Goal: Task Accomplishment & Management: Use online tool/utility

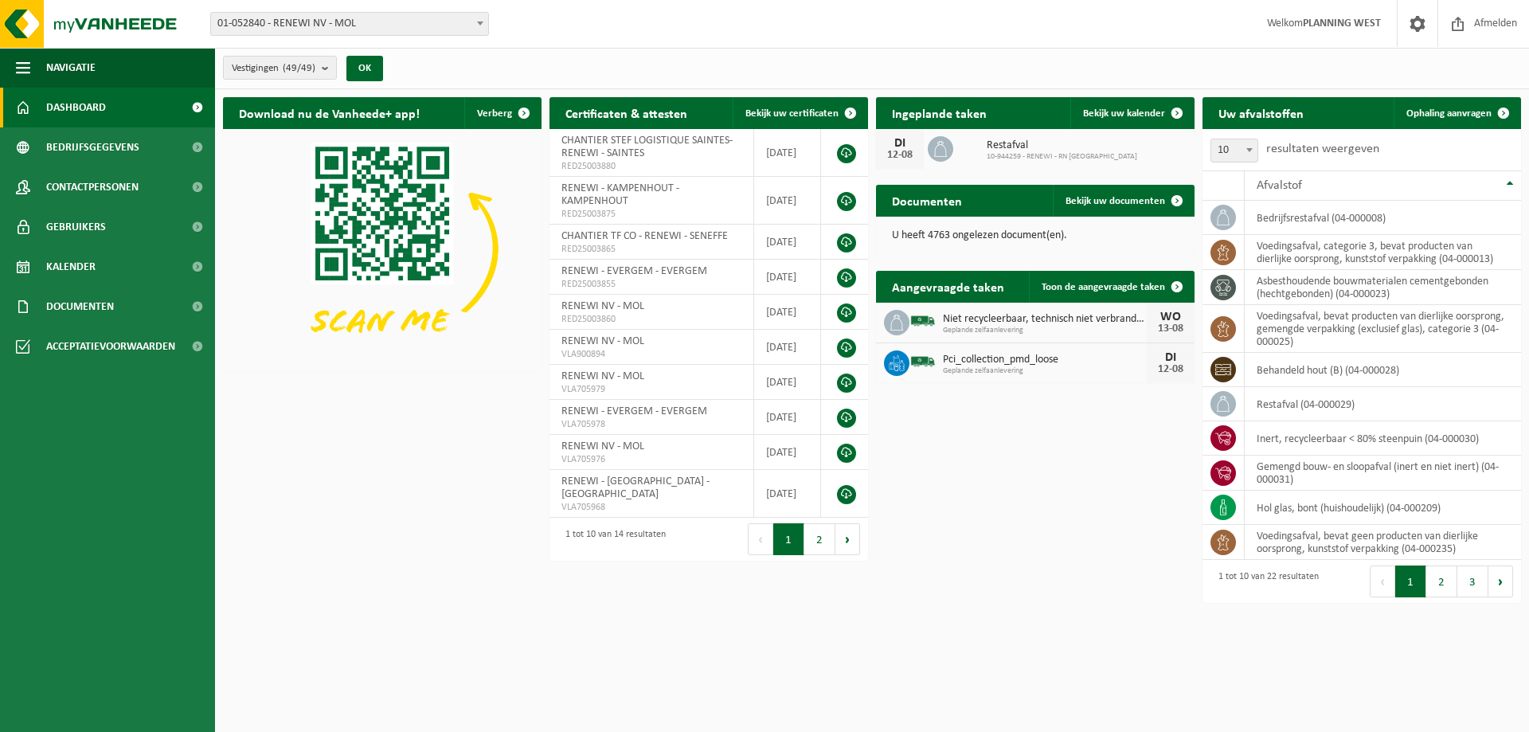
click at [480, 21] on span at bounding box center [480, 23] width 16 height 21
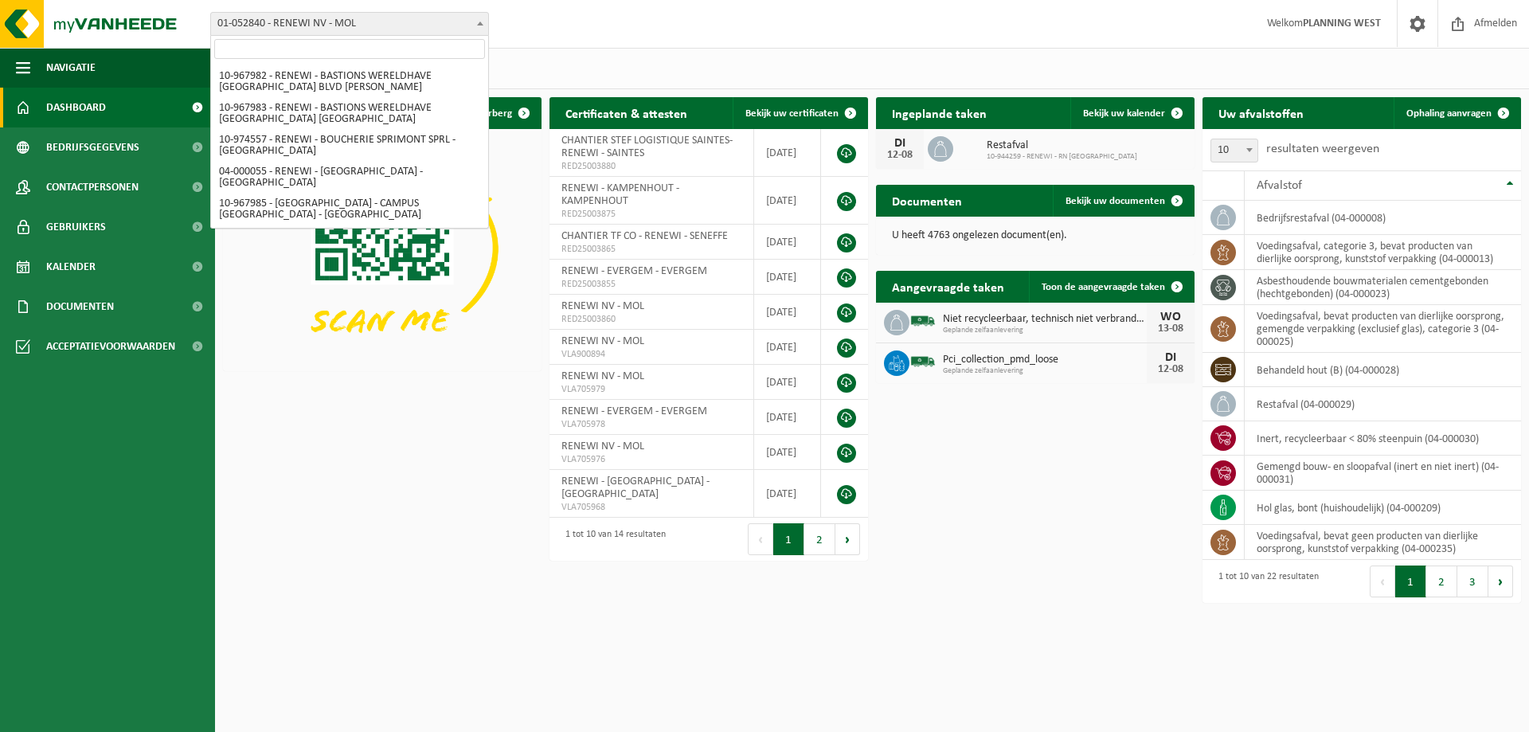
scroll to position [478, 0]
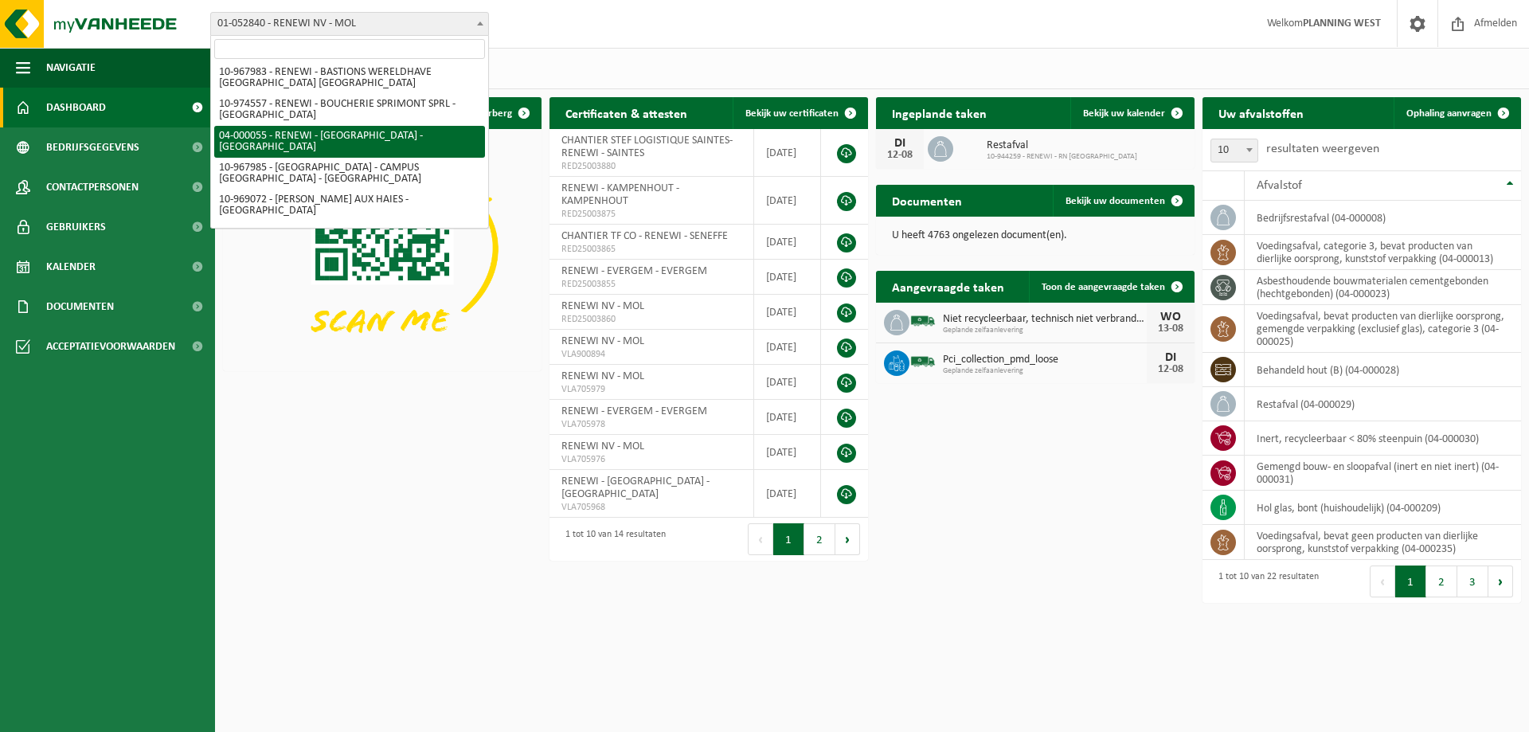
select select "2915"
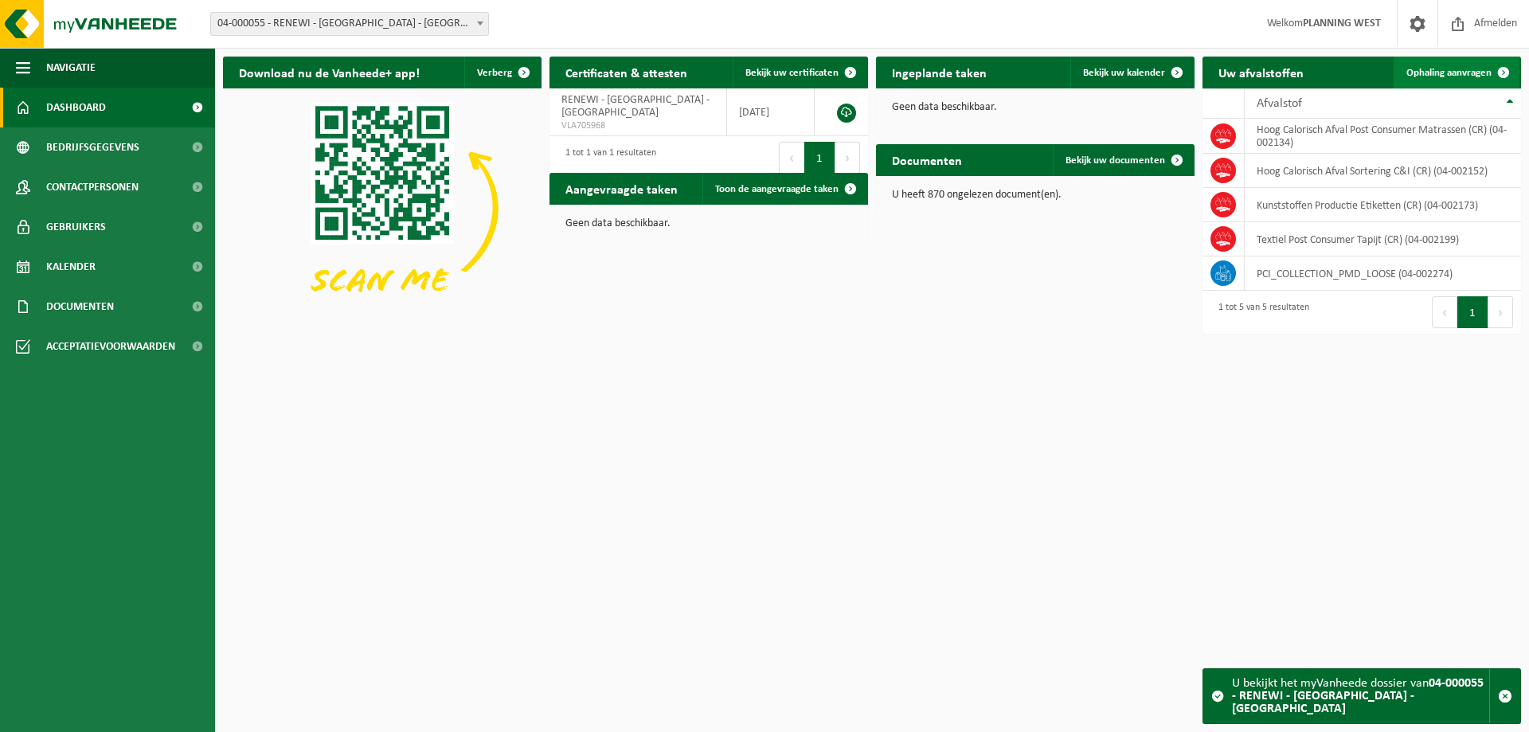
click at [1444, 69] on span "Ophaling aanvragen" at bounding box center [1448, 73] width 85 height 10
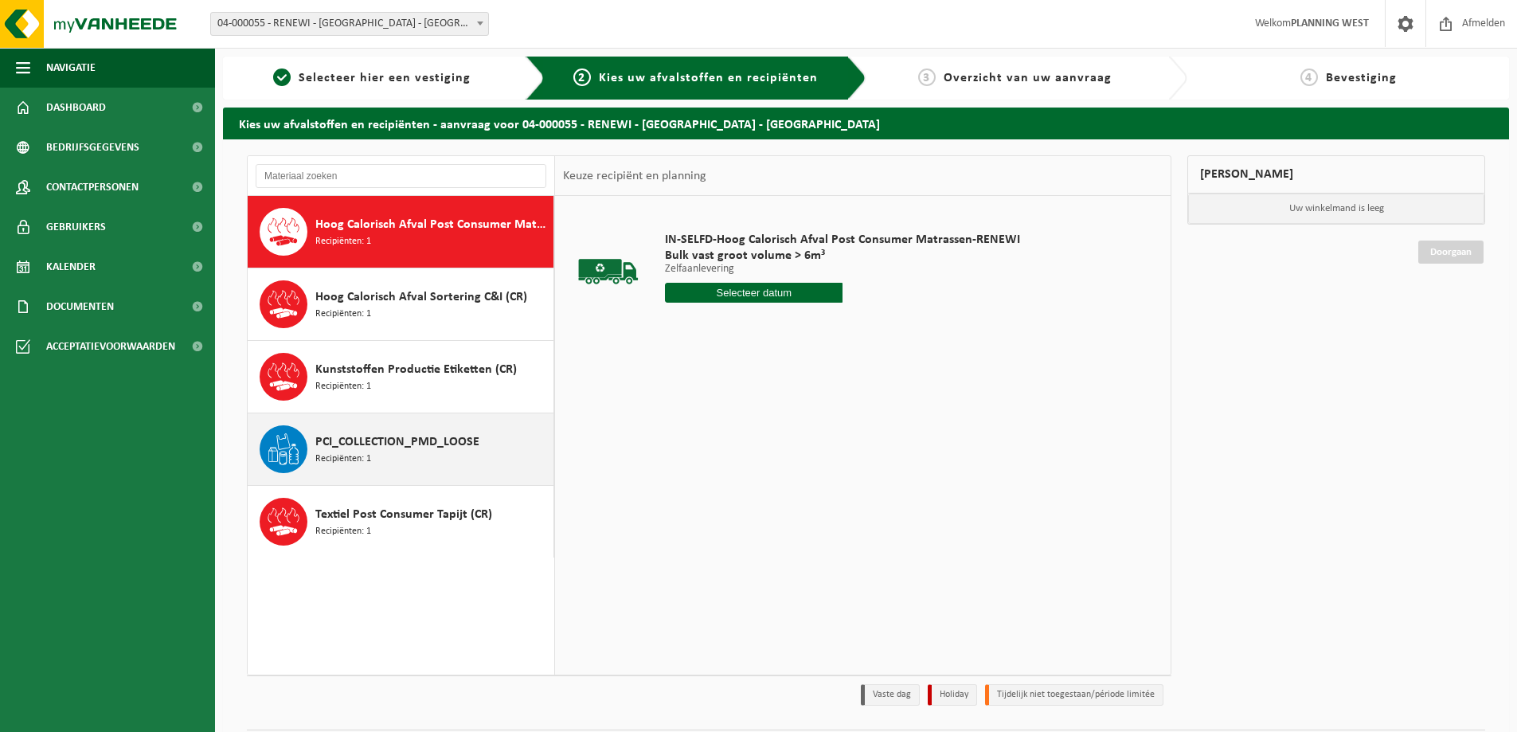
click at [391, 442] on span "PCI_COLLECTION_PMD_LOOSE" at bounding box center [397, 441] width 164 height 19
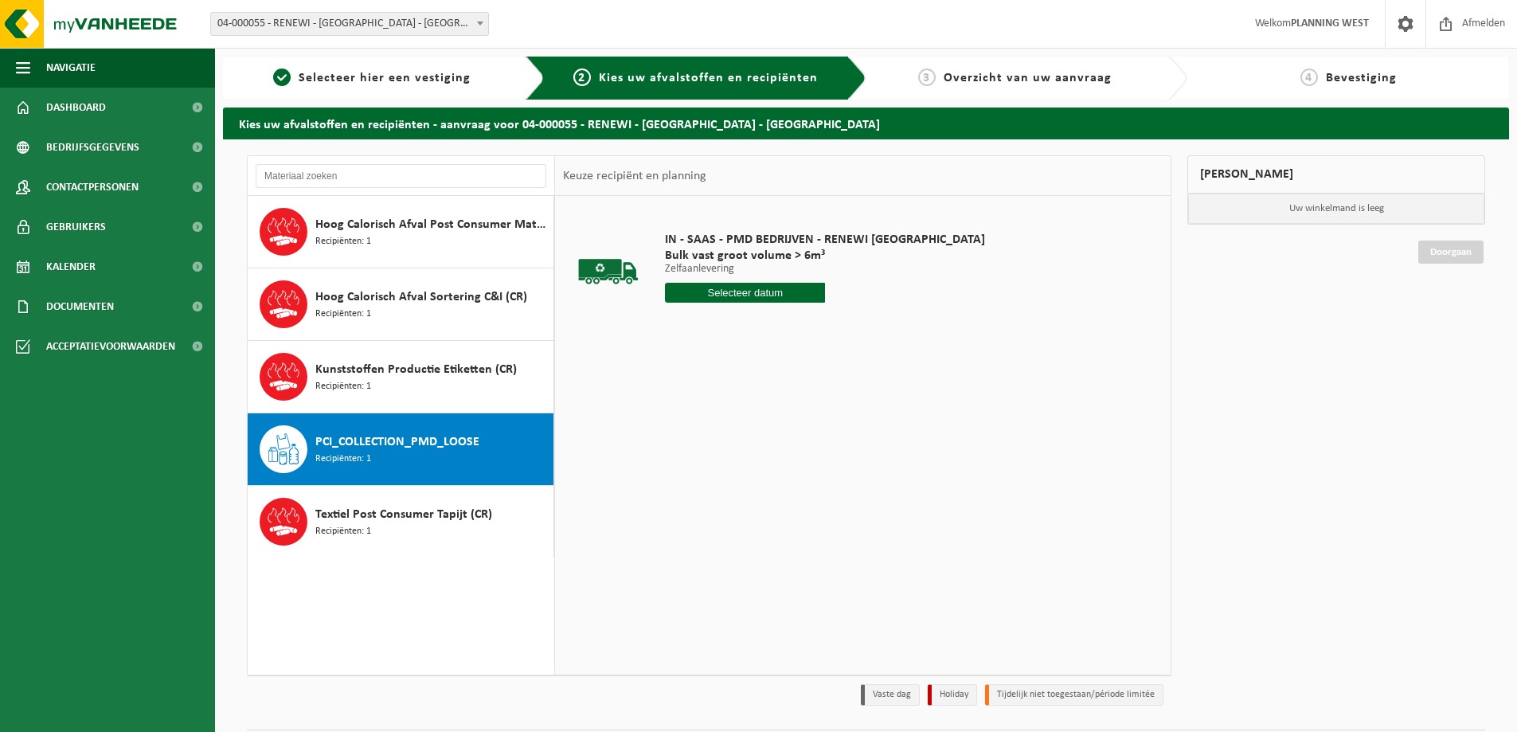
click at [756, 291] on input "text" at bounding box center [745, 293] width 160 height 20
click at [741, 432] on div "13" at bounding box center [736, 433] width 28 height 25
type input "Van 2025-08-13"
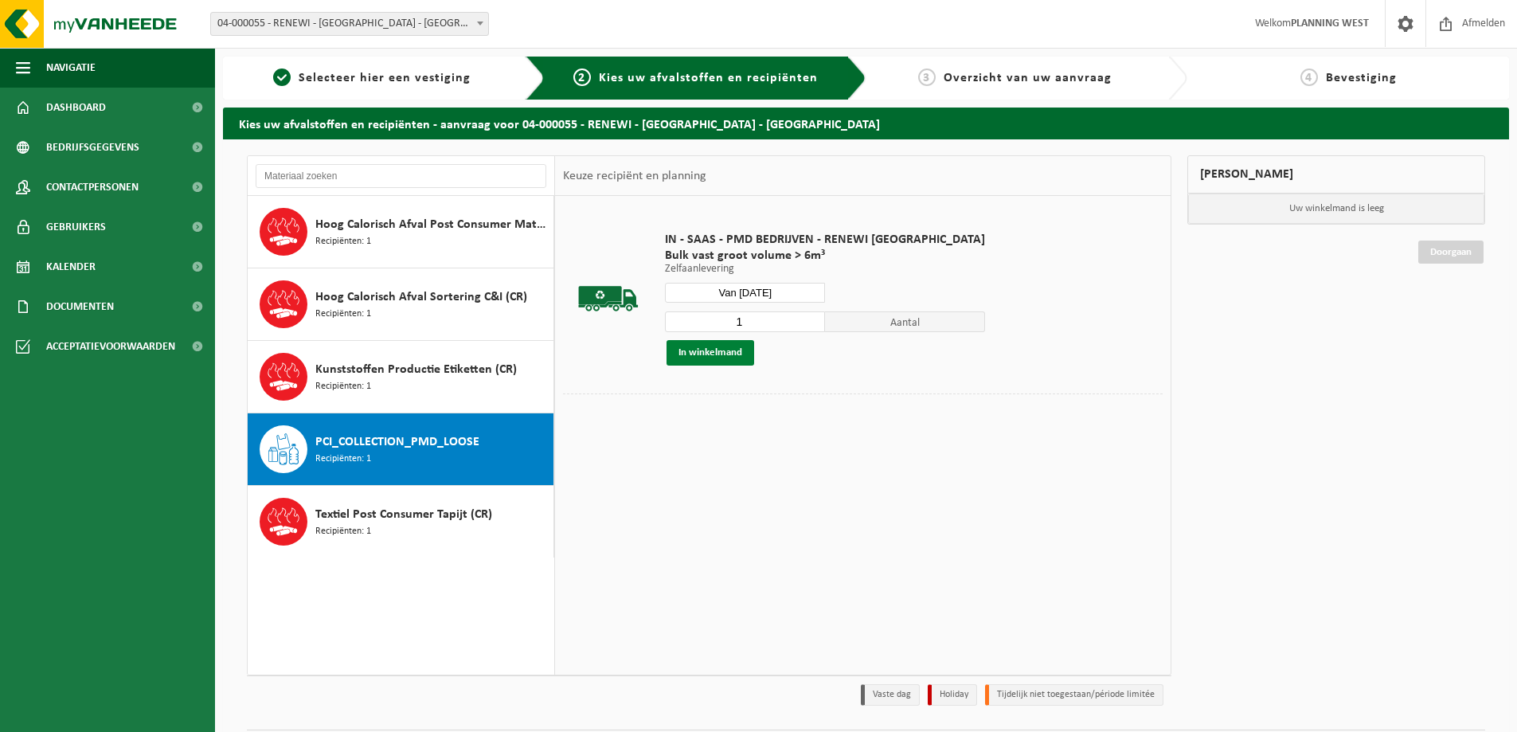
click at [727, 353] on button "In winkelmand" at bounding box center [710, 352] width 88 height 25
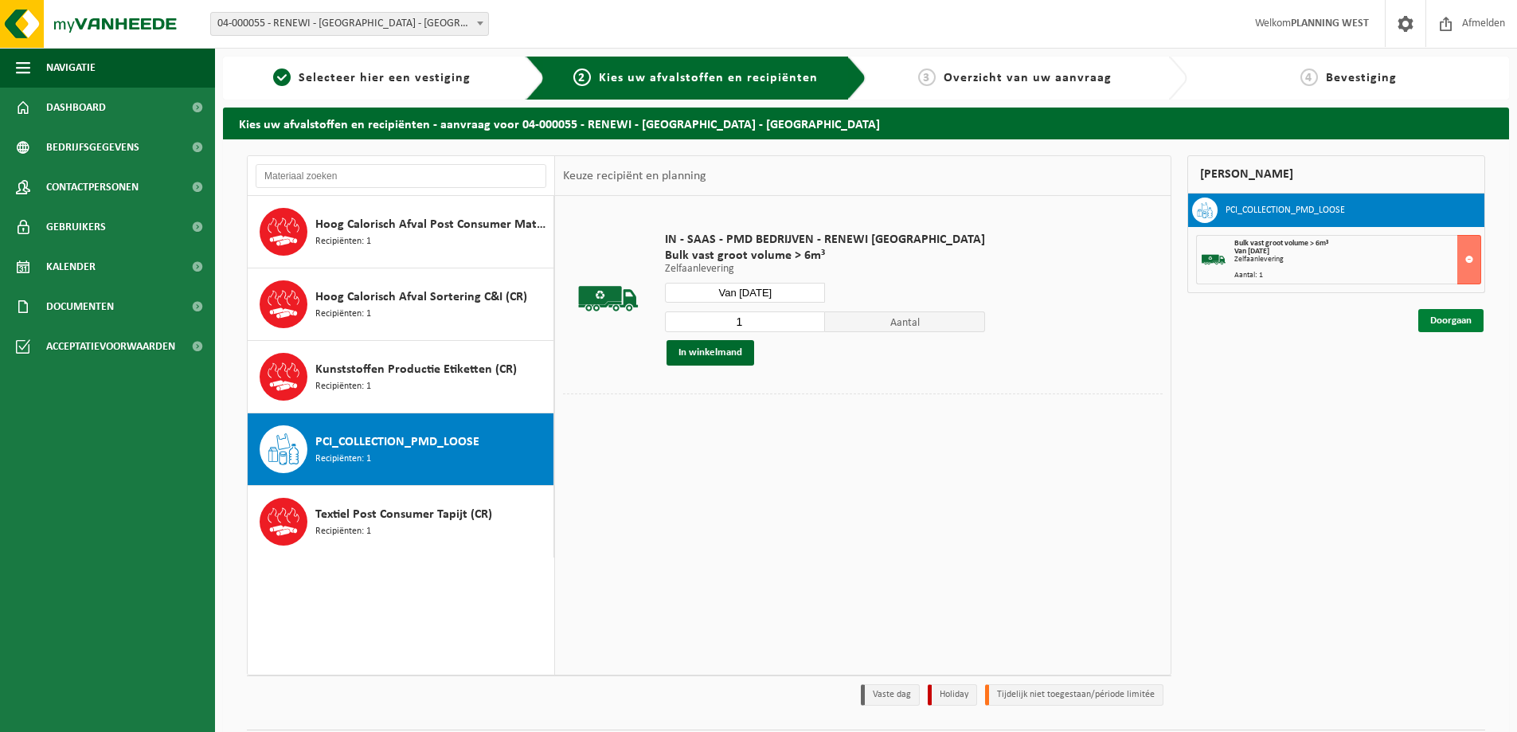
click at [1452, 318] on link "Doorgaan" at bounding box center [1450, 320] width 65 height 23
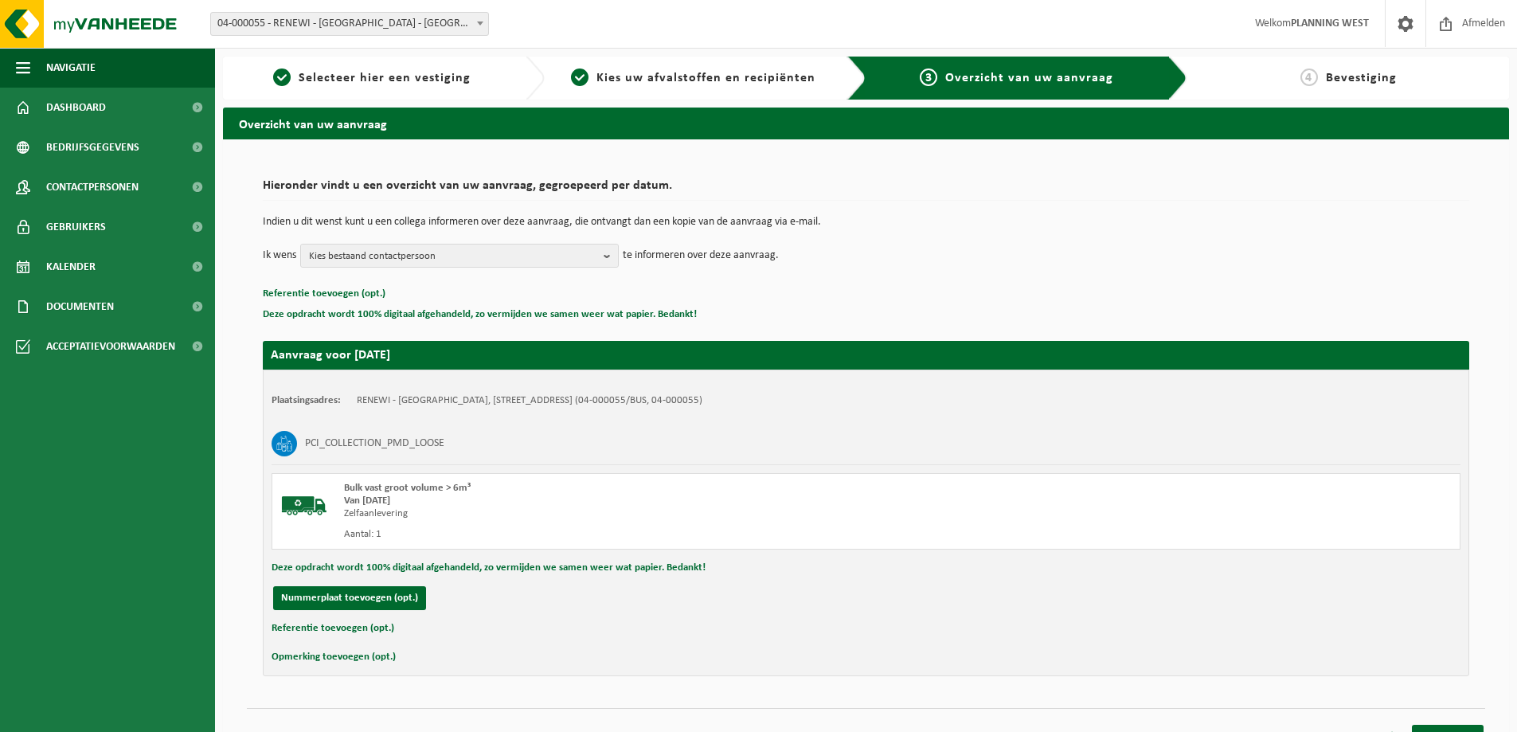
scroll to position [25, 0]
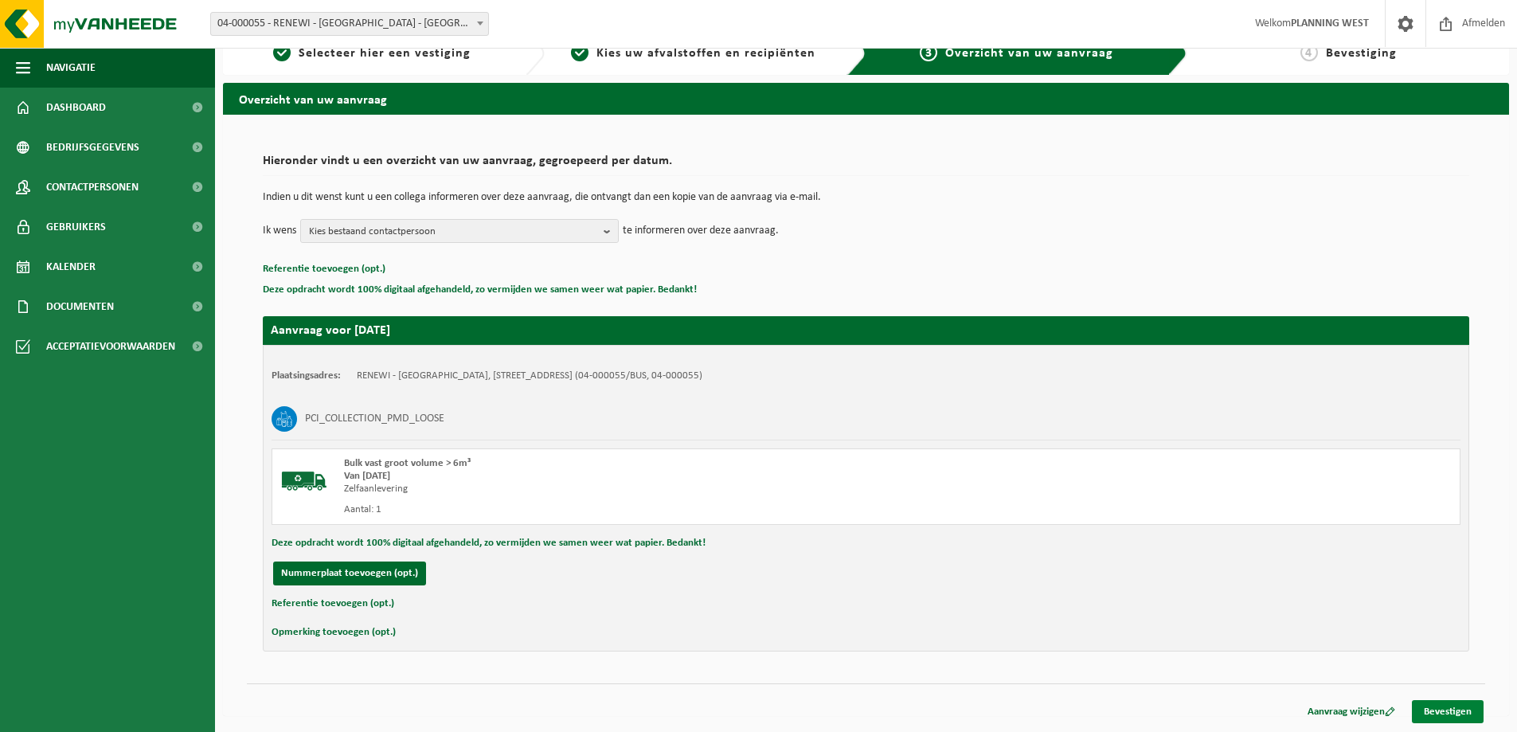
click at [1429, 714] on link "Bevestigen" at bounding box center [1448, 711] width 72 height 23
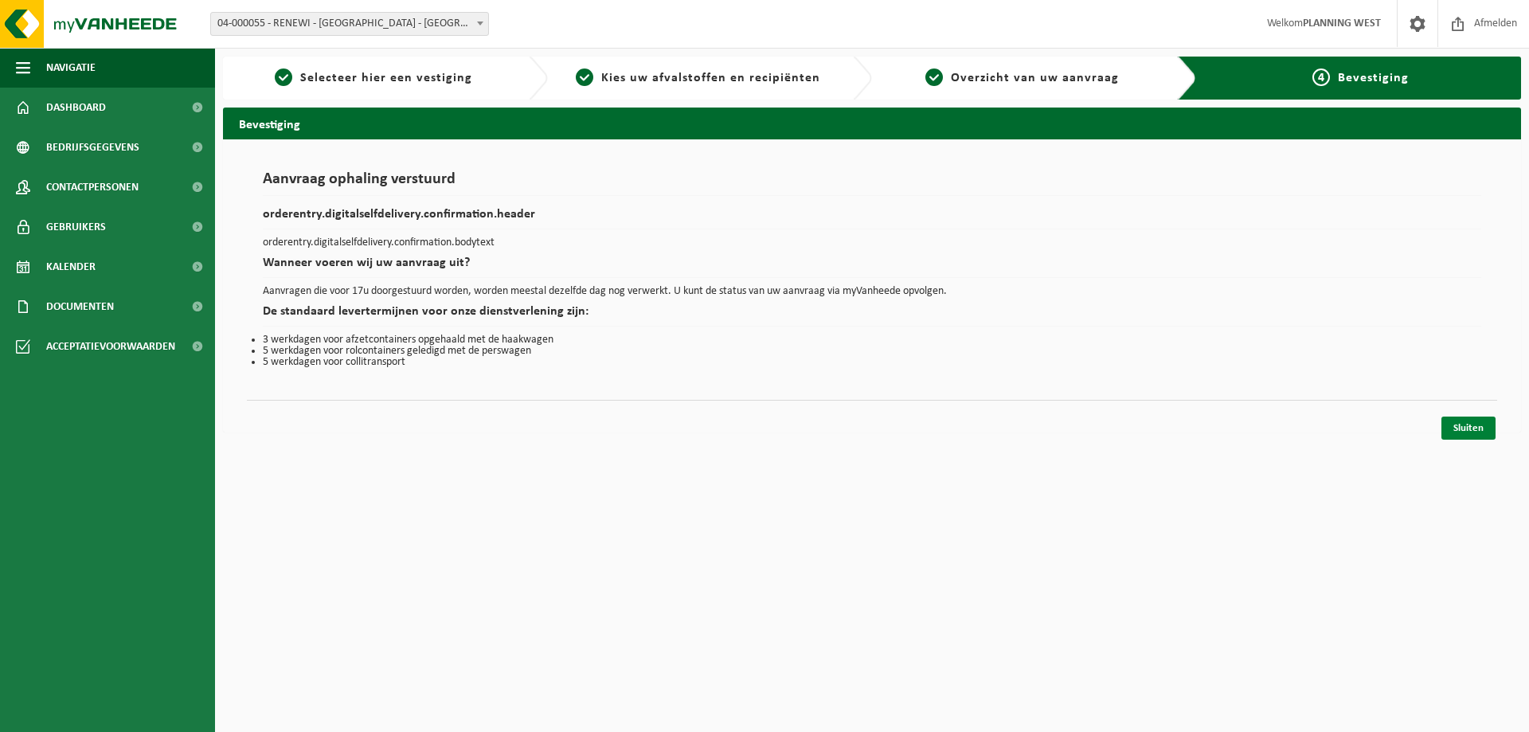
click at [1467, 416] on link "Sluiten" at bounding box center [1468, 427] width 54 height 23
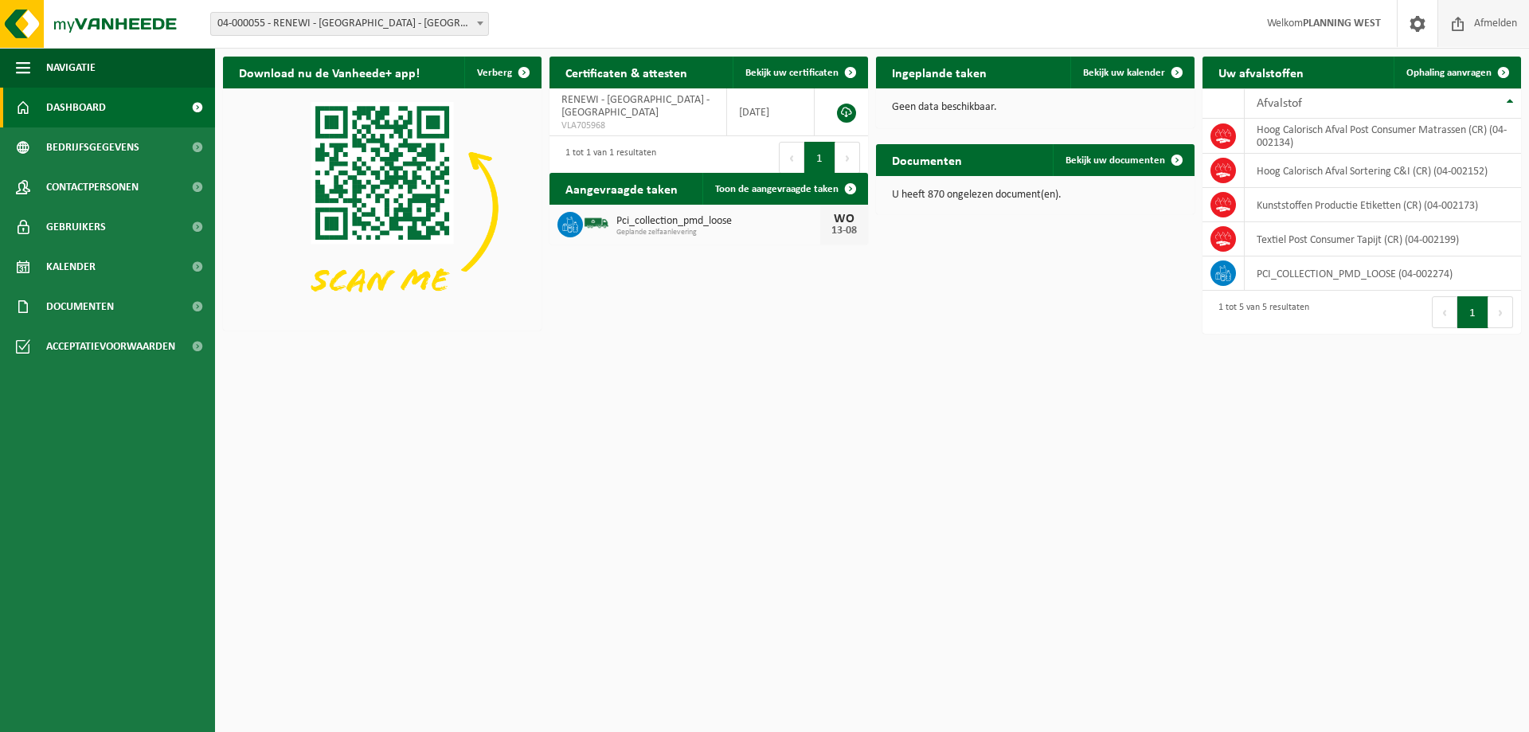
click at [1499, 19] on span "Afmelden" at bounding box center [1495, 23] width 51 height 47
